Goal: Book appointment/travel/reservation

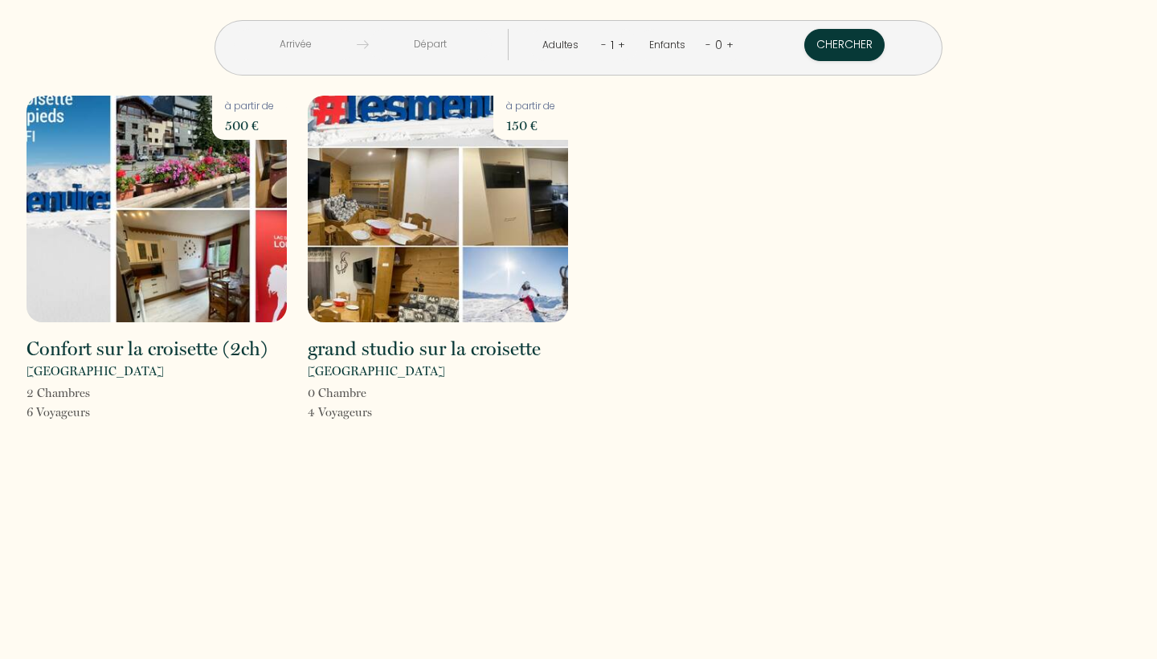
click at [449, 245] on img at bounding box center [438, 209] width 260 height 227
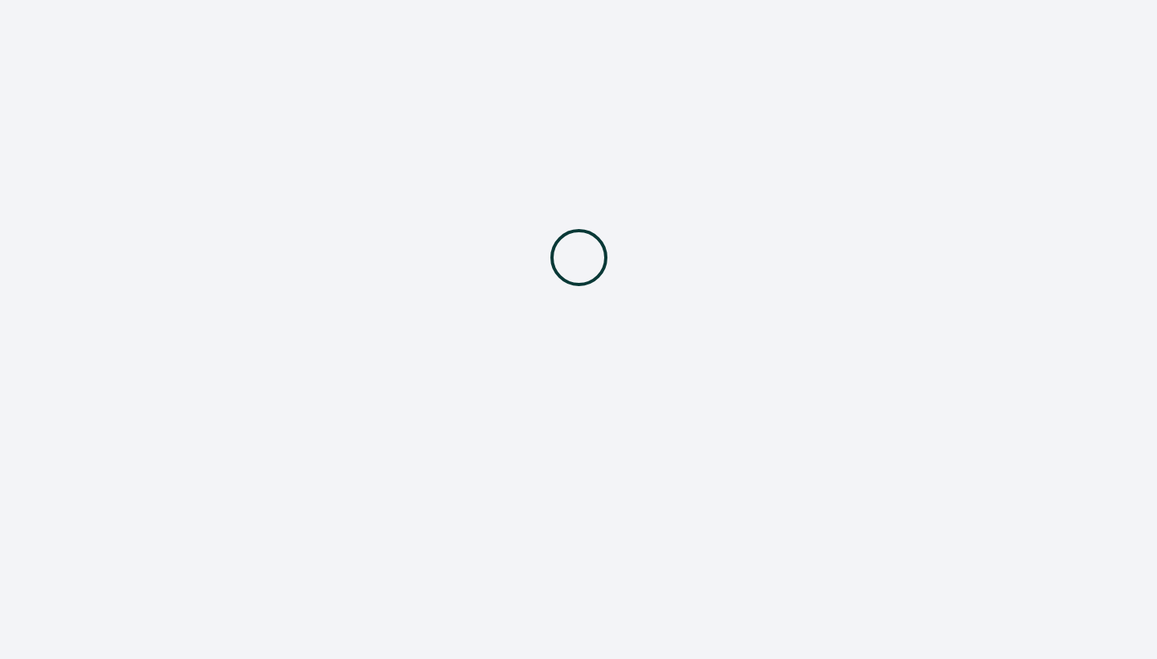
click at [449, 245] on div at bounding box center [578, 257] width 1157 height 514
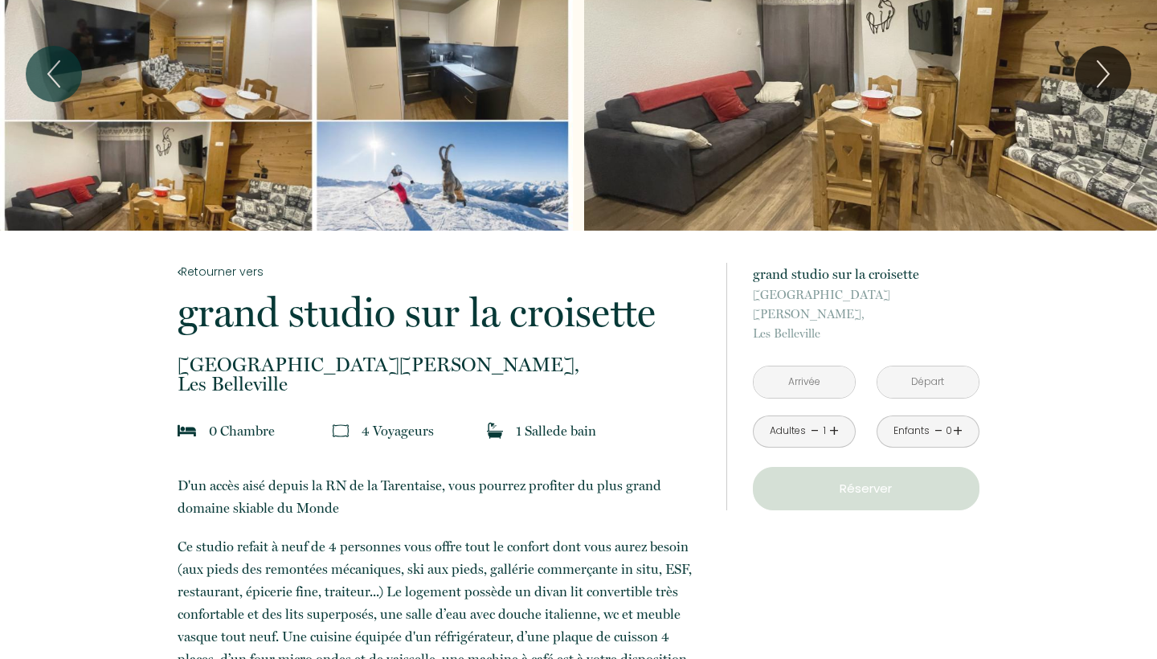
scroll to position [103, 0]
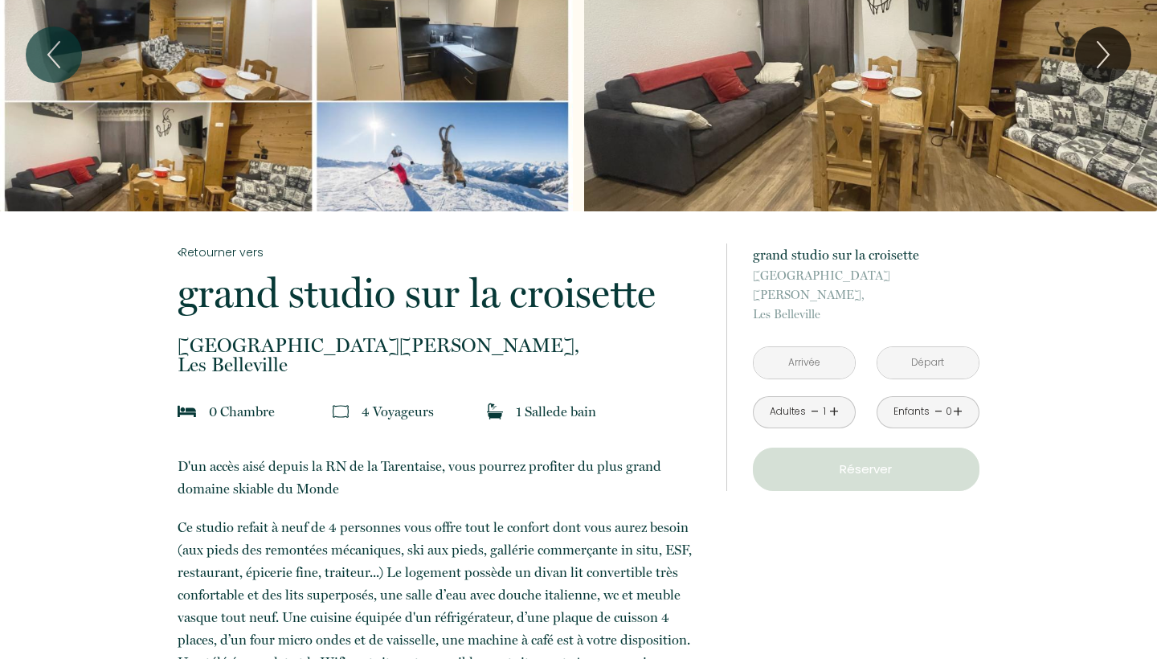
click at [831, 460] on p "Réserver" at bounding box center [866, 469] width 215 height 19
click at [825, 460] on p "Réserver" at bounding box center [866, 469] width 215 height 19
click at [835, 399] on link "+" at bounding box center [834, 411] width 10 height 25
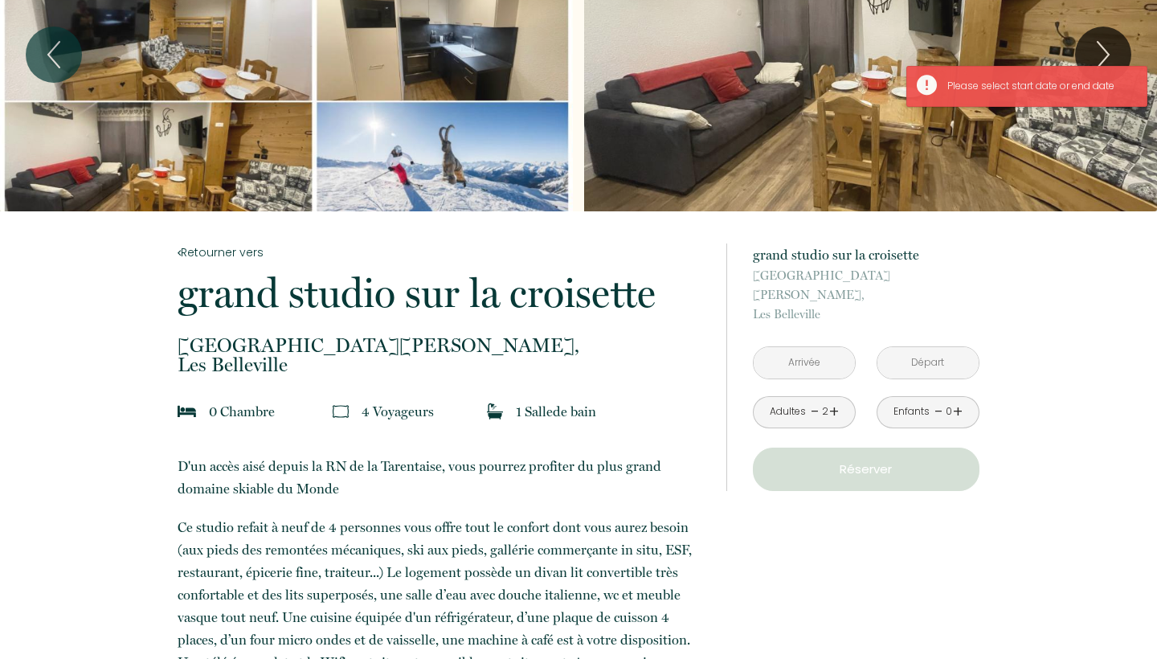
click at [807, 349] on input "text" at bounding box center [804, 362] width 101 height 31
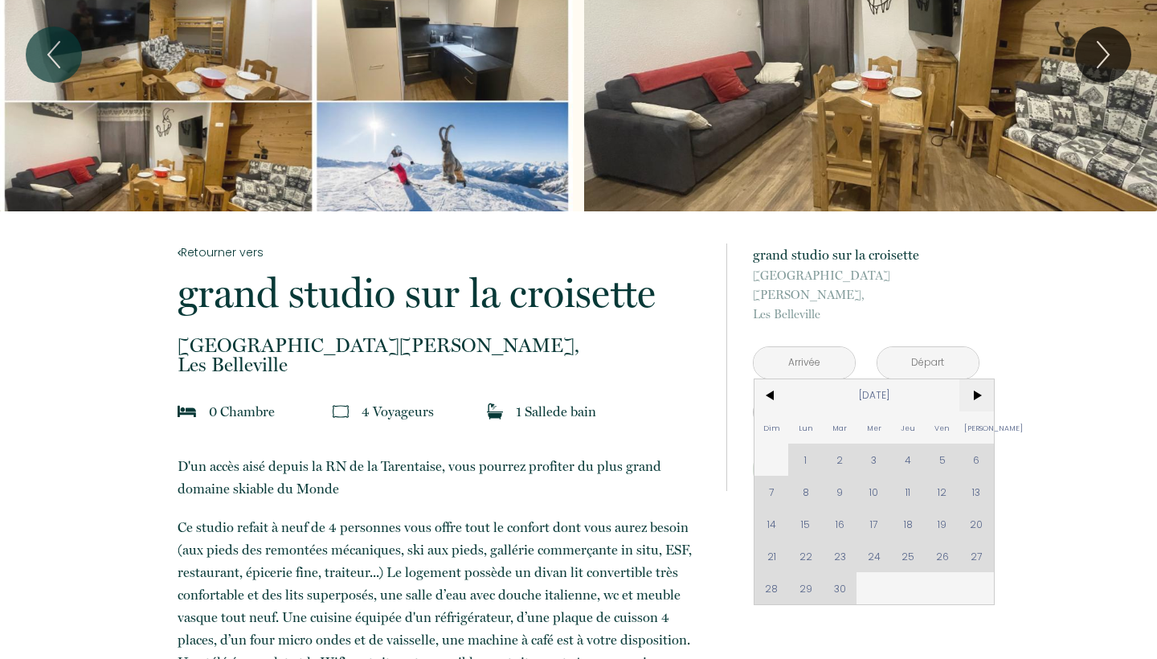
click at [977, 380] on span ">" at bounding box center [977, 395] width 35 height 32
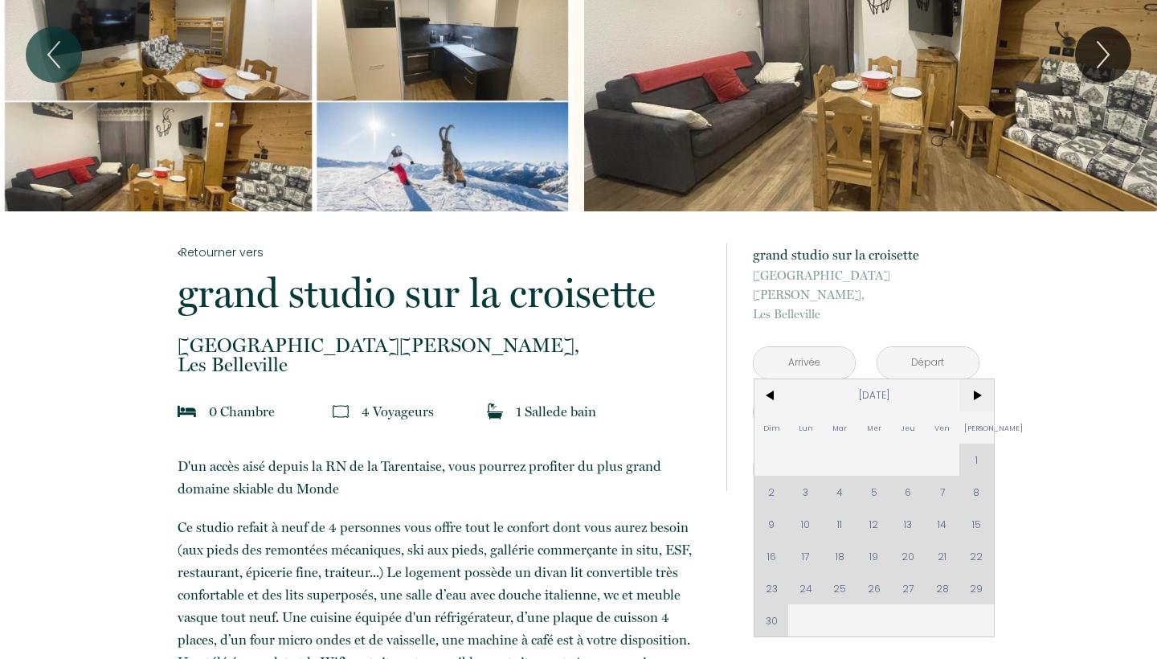
click at [977, 380] on span ">" at bounding box center [977, 395] width 35 height 32
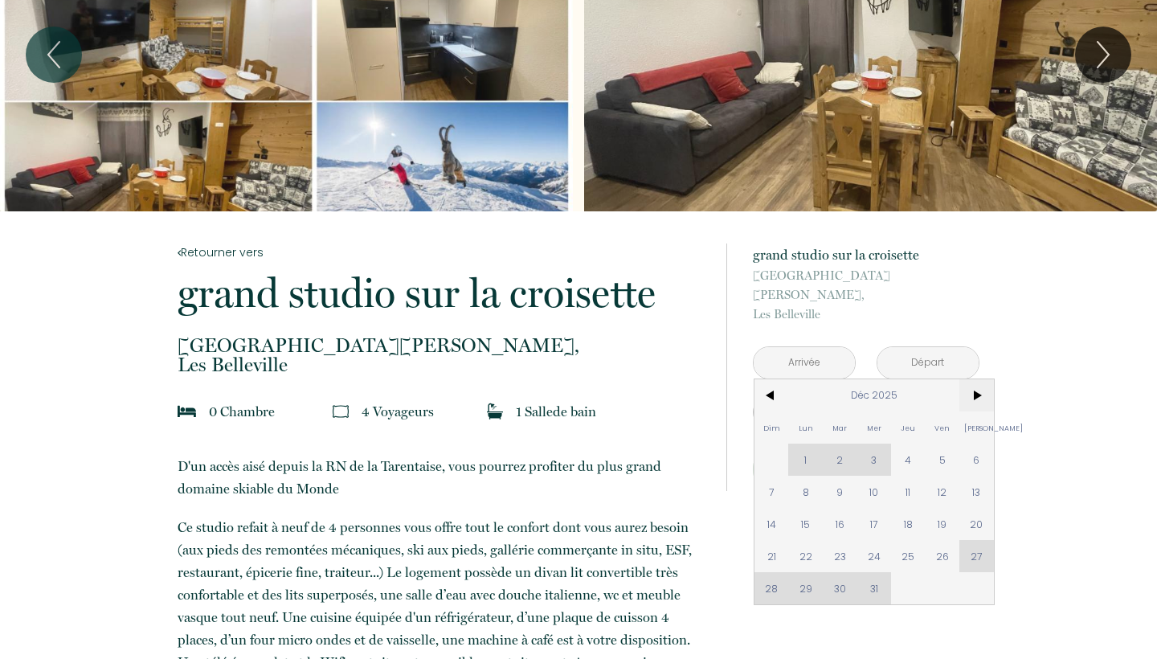
click at [977, 380] on span ">" at bounding box center [977, 395] width 35 height 32
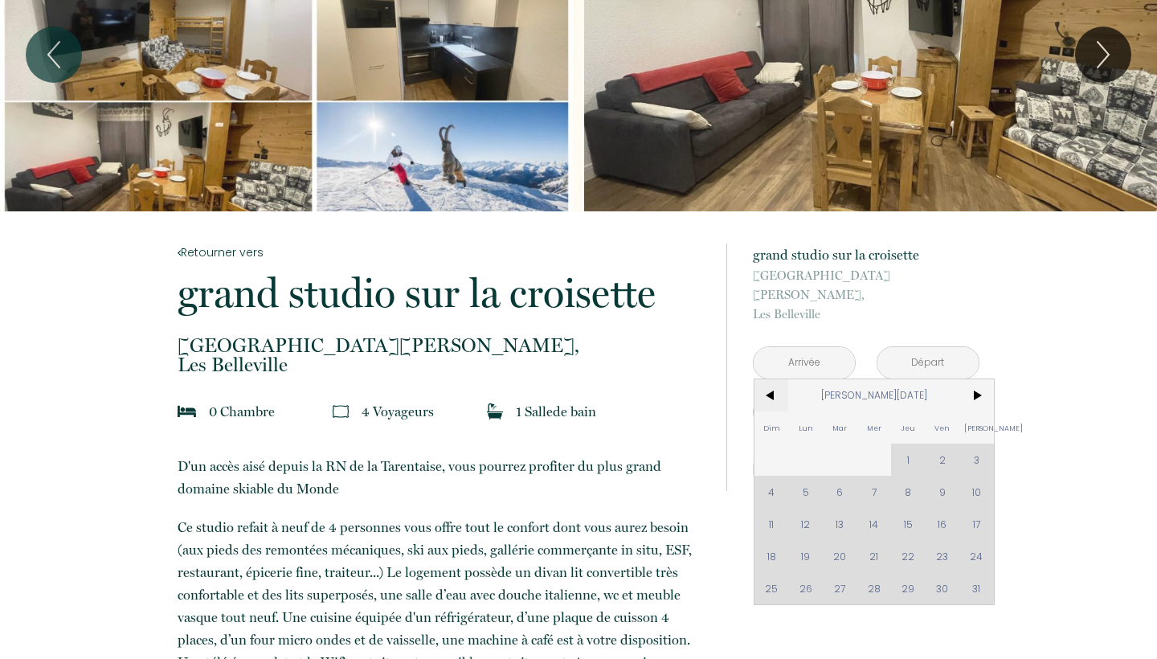
click at [778, 379] on span "<" at bounding box center [772, 395] width 35 height 32
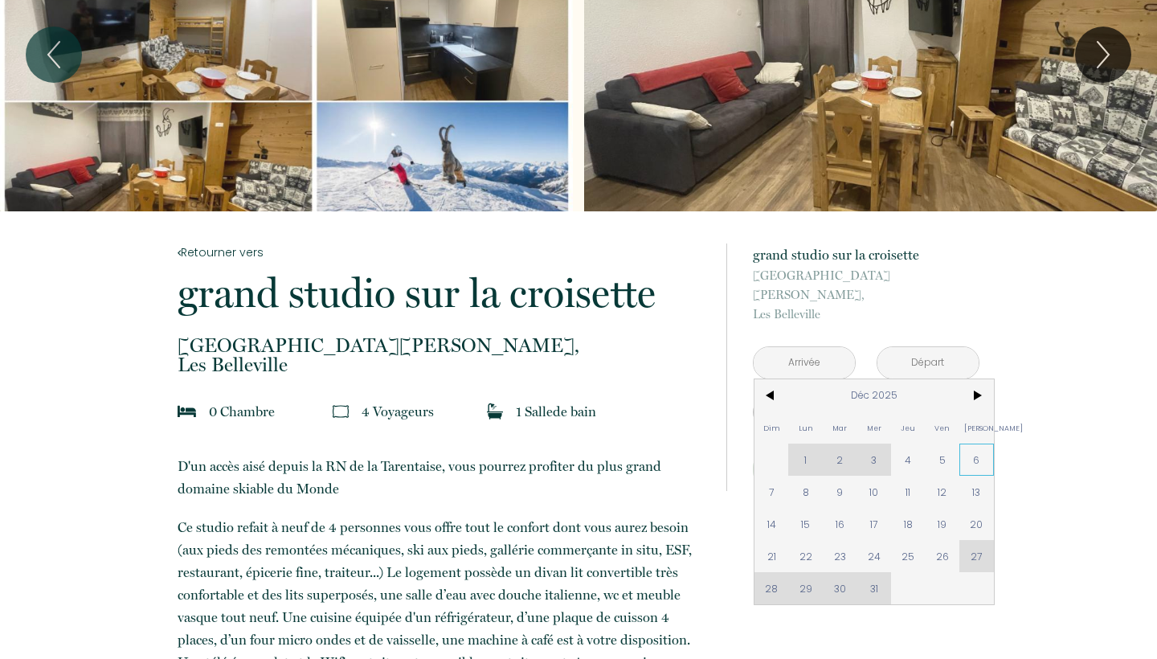
click at [978, 444] on span "6" at bounding box center [977, 460] width 35 height 32
type input "[DATE]"
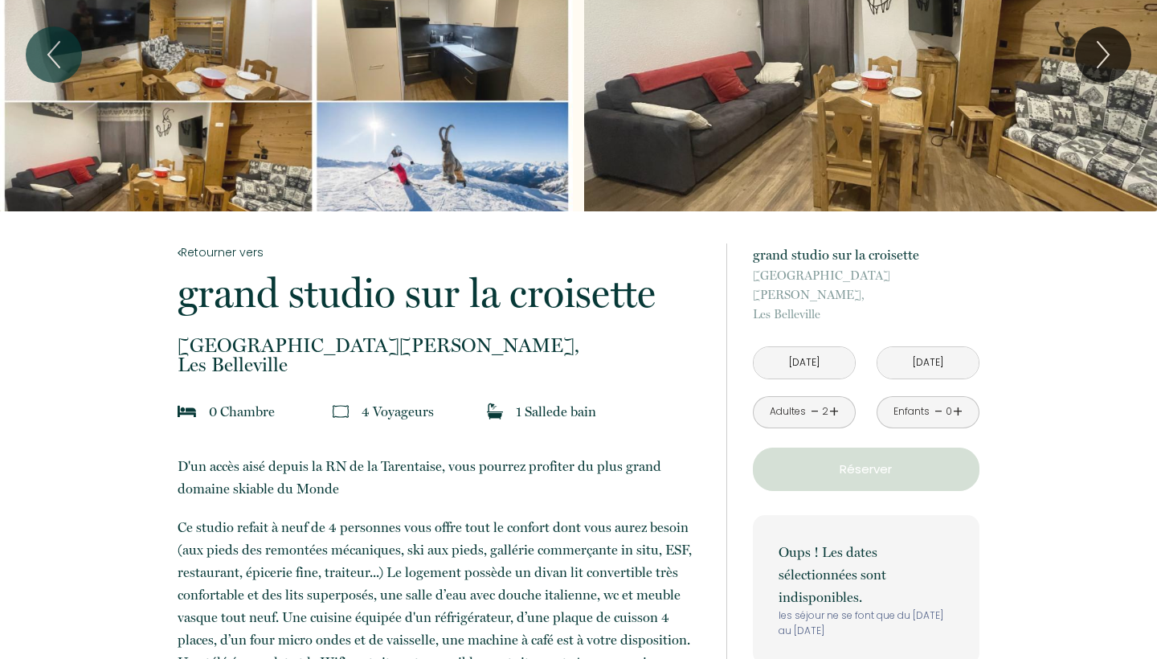
click at [975, 448] on button "Réserver" at bounding box center [866, 469] width 227 height 43
click at [913, 348] on input "[DATE]" at bounding box center [928, 362] width 101 height 31
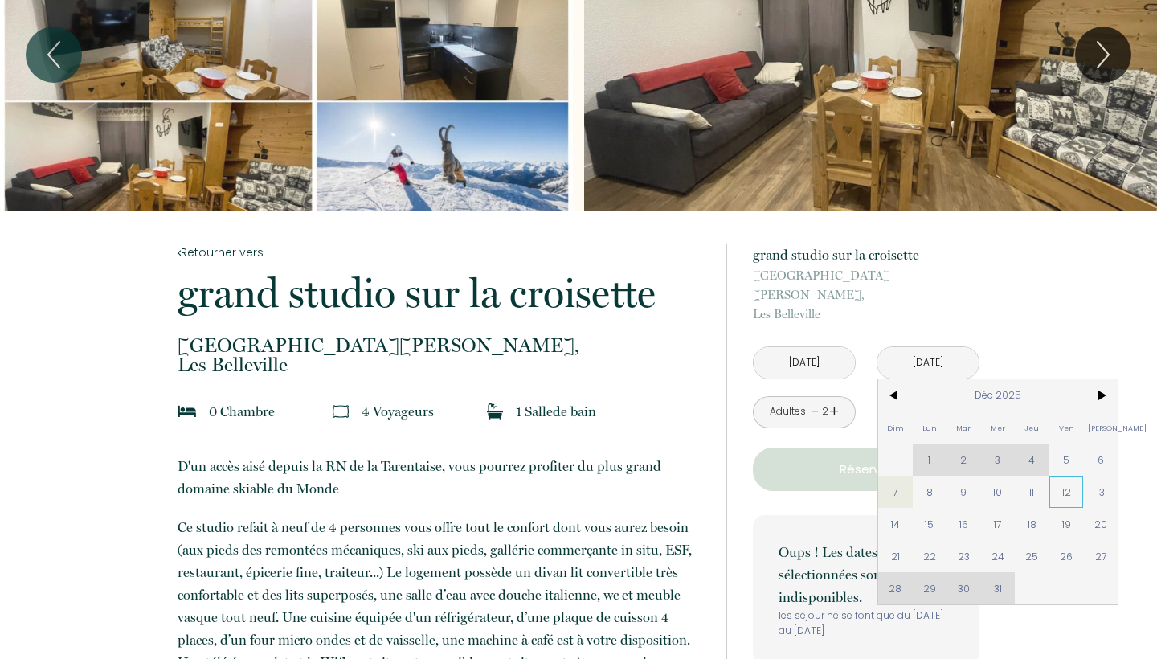
click at [1062, 476] on span "12" at bounding box center [1067, 492] width 35 height 32
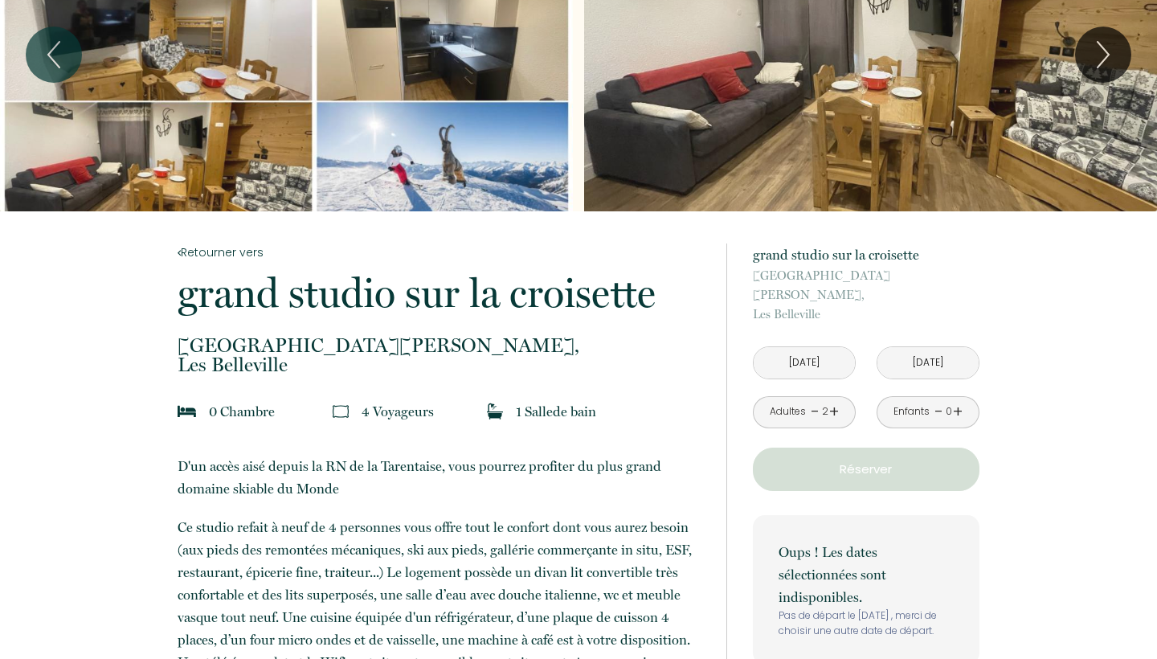
click at [945, 347] on input "[DATE]" at bounding box center [928, 362] width 101 height 31
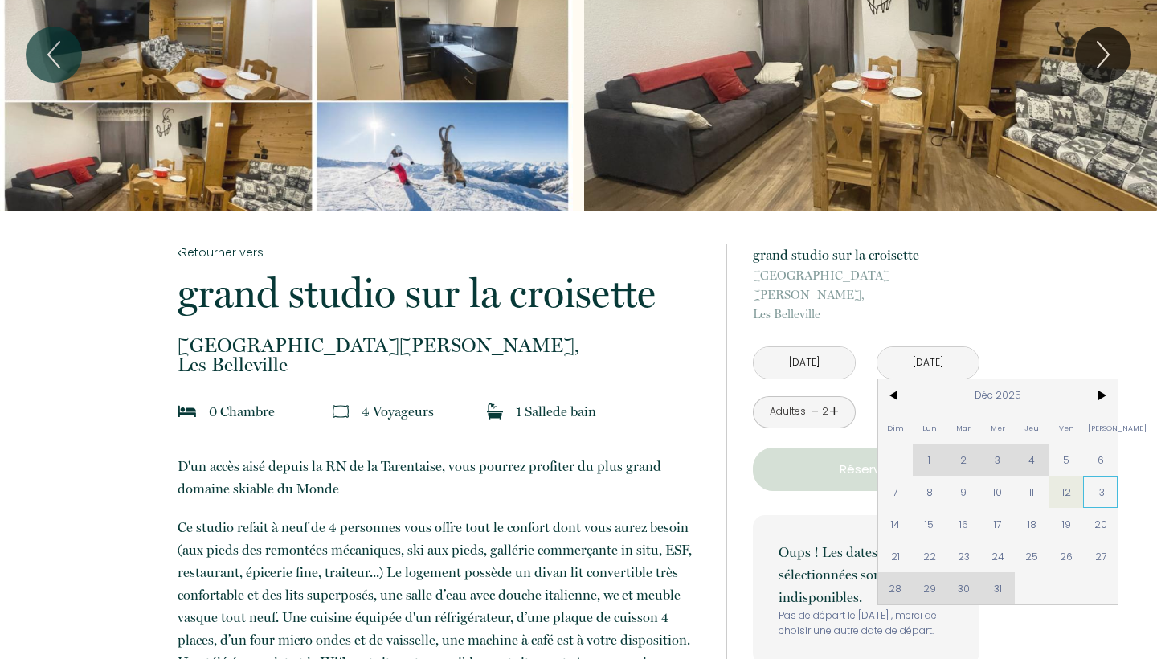
click at [1102, 476] on span "13" at bounding box center [1100, 492] width 35 height 32
type input "[DATE]"
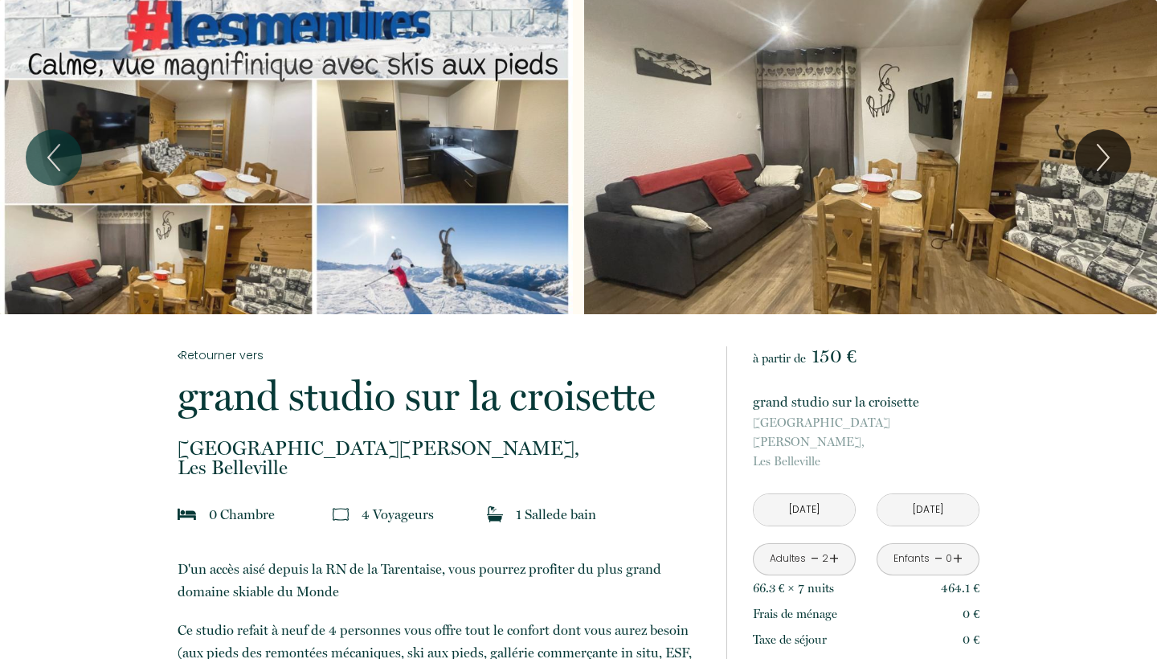
scroll to position [0, 0]
